Goal: Navigation & Orientation: Find specific page/section

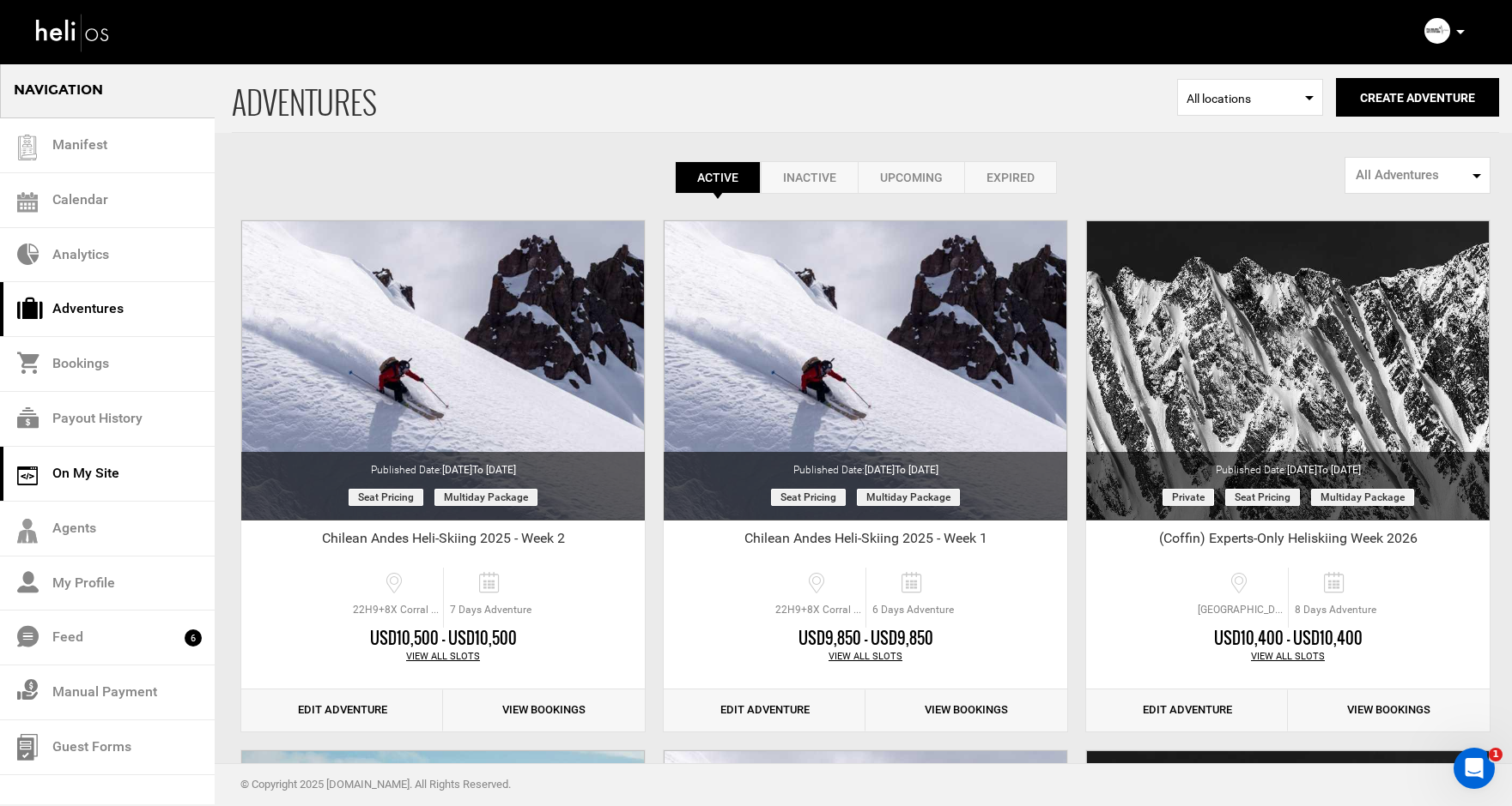
click at [76, 470] on link "On My Site" at bounding box center [107, 474] width 214 height 55
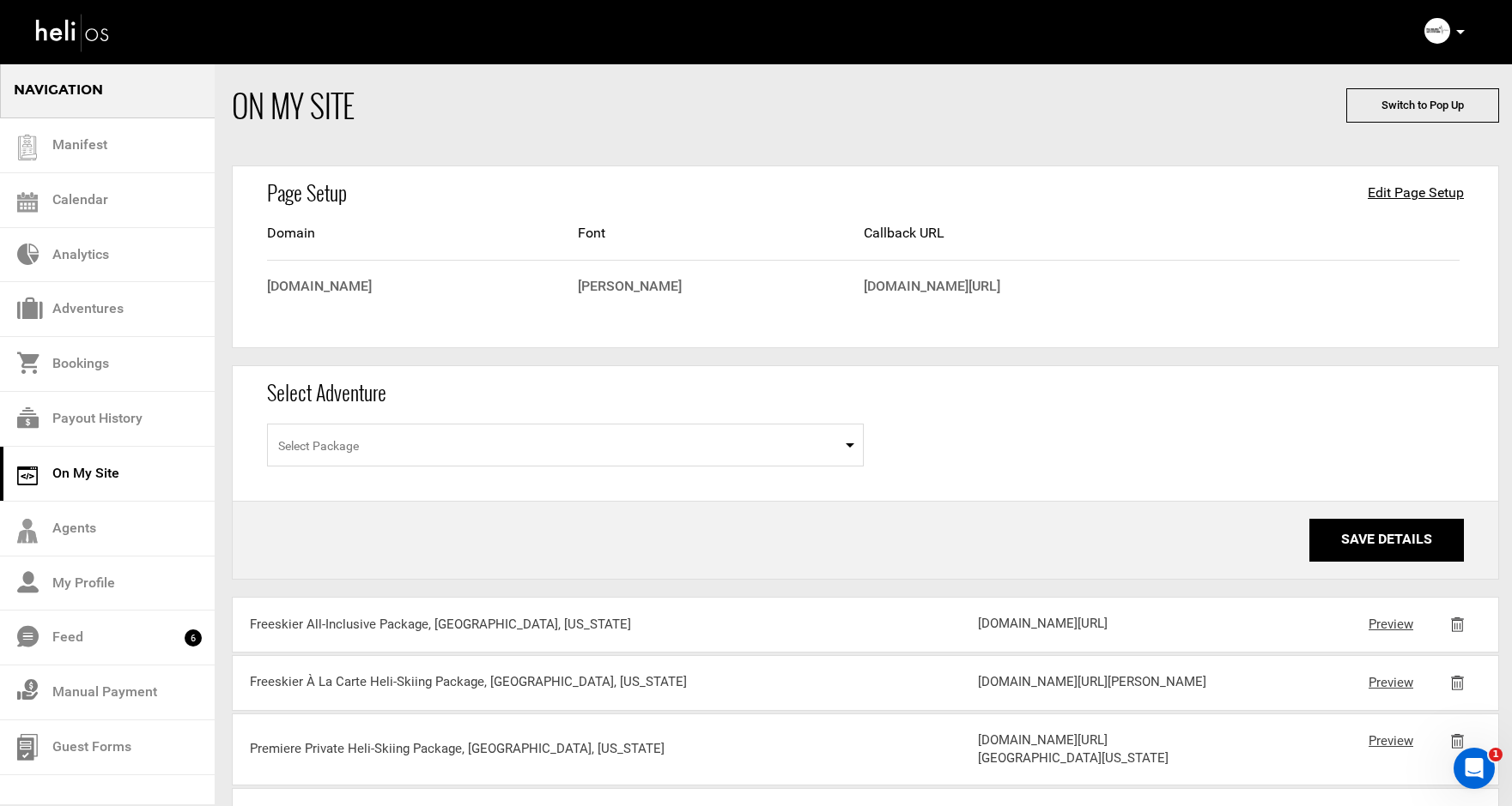
scroll to position [57, 0]
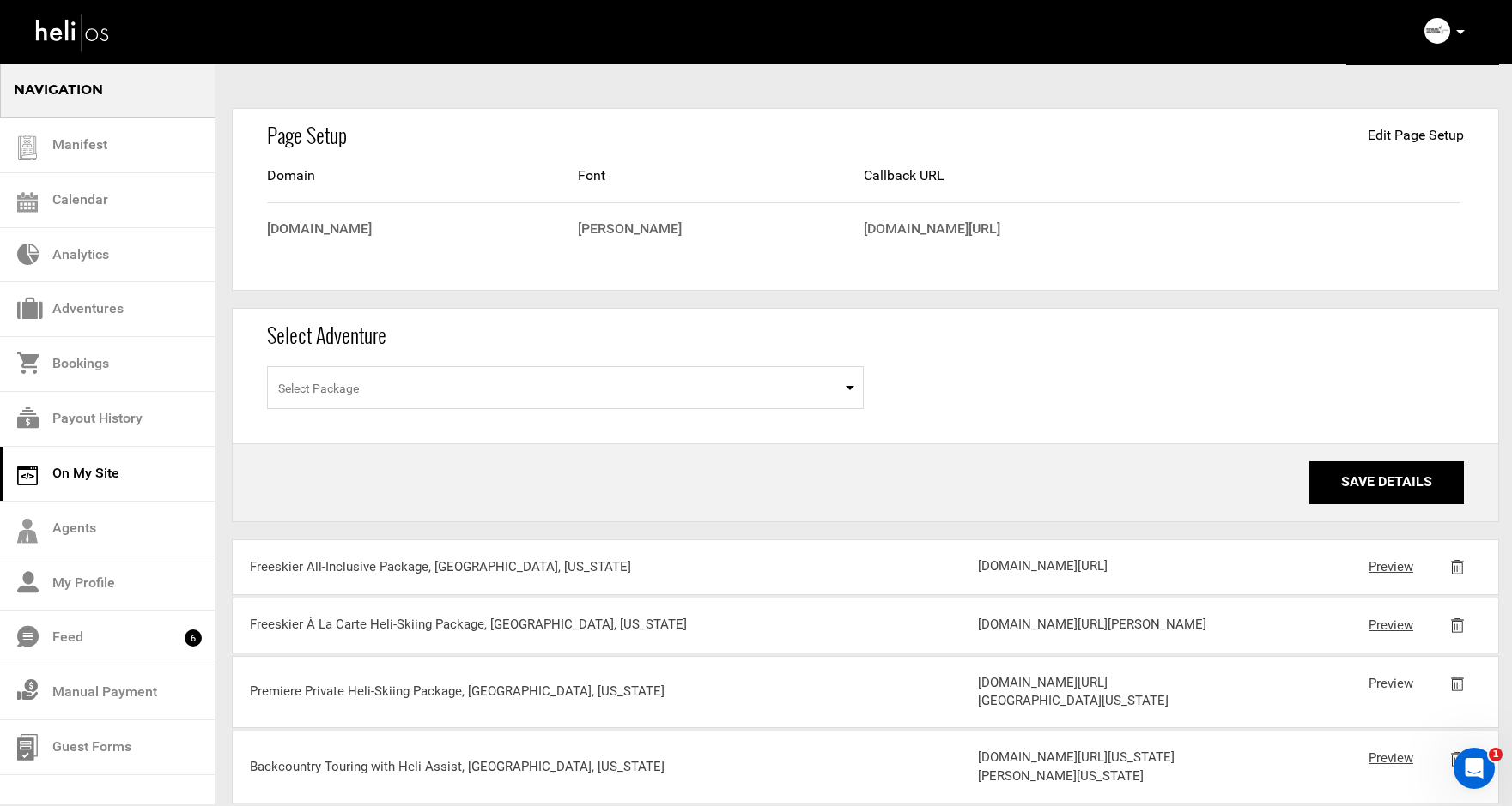
drag, startPoint x: 1110, startPoint y: 623, endPoint x: 979, endPoint y: 570, distance: 141.3
click at [979, 570] on div "[DOMAIN_NAME][URL]" at bounding box center [1099, 566] width 243 height 18
copy div "[DOMAIN_NAME][URL]"
click at [1385, 567] on link "Preview" at bounding box center [1391, 567] width 45 height 16
